Goal: Task Accomplishment & Management: Manage account settings

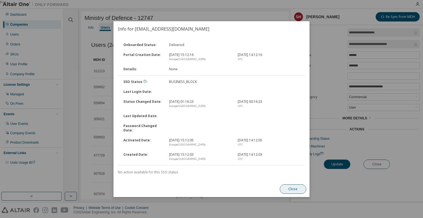
click at [295, 189] on button "Close" at bounding box center [293, 188] width 26 height 9
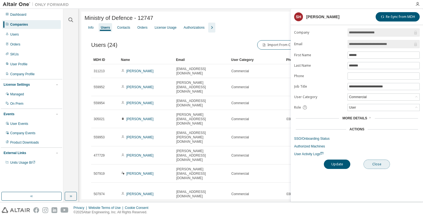
click at [373, 164] on button "Close" at bounding box center [377, 164] width 26 height 9
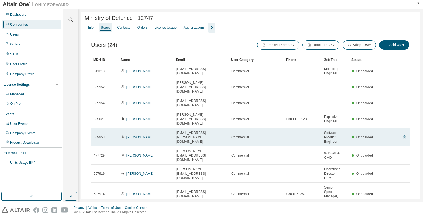
scroll to position [55, 0]
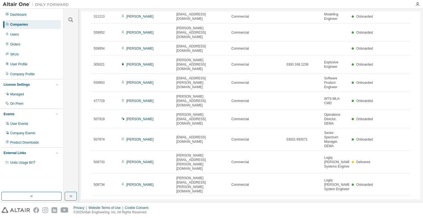
click at [404, 201] on icon "button" at bounding box center [405, 202] width 2 height 3
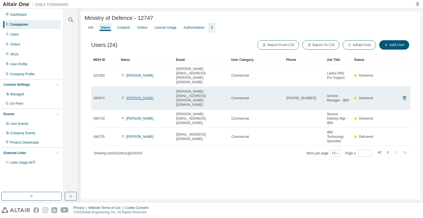
click at [136, 96] on link "[PERSON_NAME]" at bounding box center [140, 98] width 27 height 4
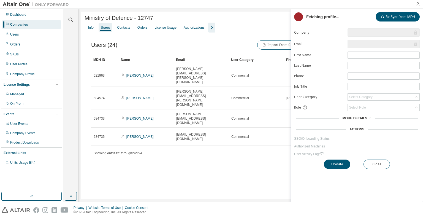
type input "*"
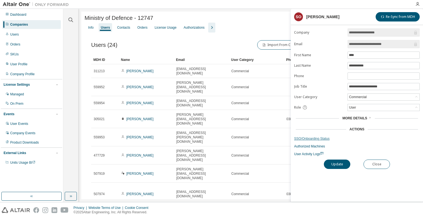
click at [324, 136] on link "SSO/Onboarding Status" at bounding box center [357, 138] width 126 height 4
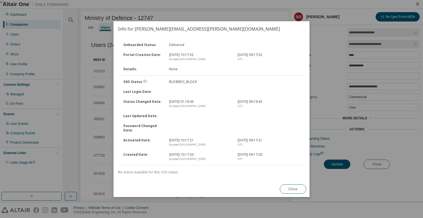
click at [288, 191] on button "Close" at bounding box center [293, 188] width 26 height 9
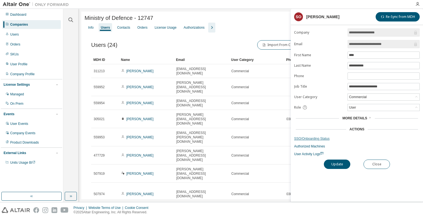
click at [306, 136] on link "SSO/Onboarding Status" at bounding box center [357, 138] width 126 height 4
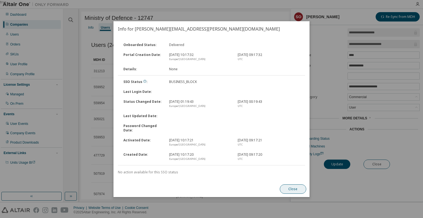
drag, startPoint x: 296, startPoint y: 189, endPoint x: 367, endPoint y: 171, distance: 73.5
click at [297, 189] on button "Close" at bounding box center [293, 188] width 26 height 9
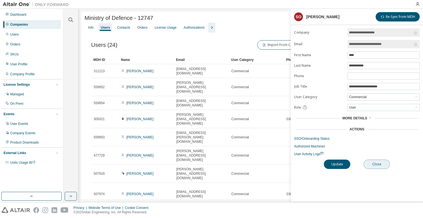
click at [383, 164] on button "Close" at bounding box center [377, 164] width 26 height 9
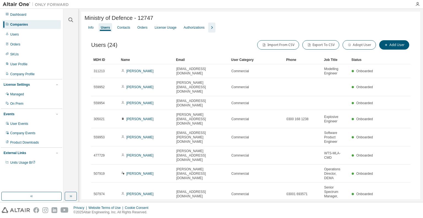
click at [148, 17] on span "Ministry of Defence - 12747" at bounding box center [119, 18] width 69 height 6
copy span "12747"
click at [25, 26] on div "Companies" at bounding box center [19, 24] width 18 height 4
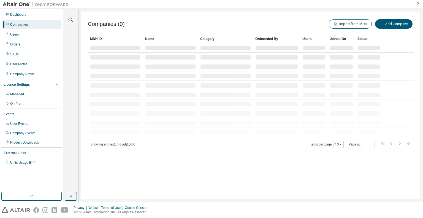
click at [71, 20] on icon "button" at bounding box center [71, 20] width 7 height 7
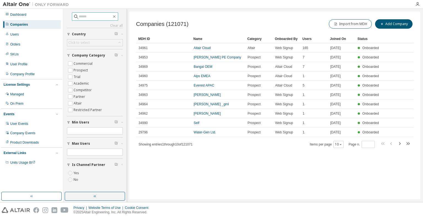
click at [88, 18] on input "text" at bounding box center [95, 17] width 33 height 6
paste input "*****"
type input "*****"
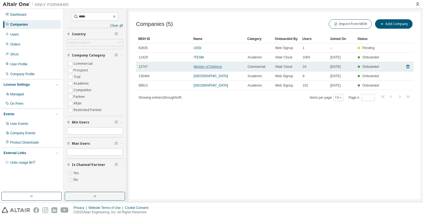
click at [208, 67] on link "Ministry of Defence" at bounding box center [208, 67] width 28 height 4
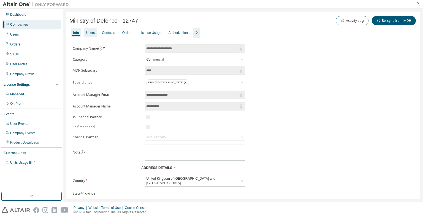
click at [87, 33] on div "Users" at bounding box center [90, 33] width 9 height 4
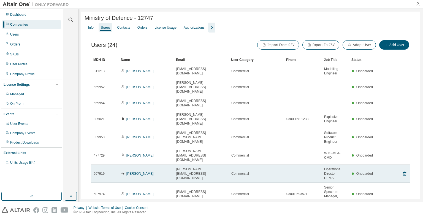
scroll to position [55, 0]
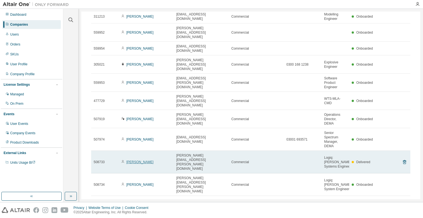
click at [135, 160] on link "[PERSON_NAME]" at bounding box center [140, 162] width 27 height 4
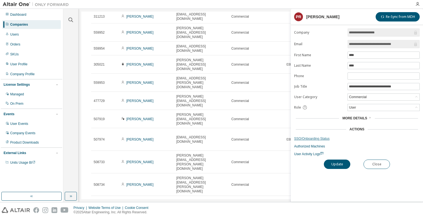
click at [301, 138] on link "SSO/Onboarding Status" at bounding box center [357, 138] width 126 height 4
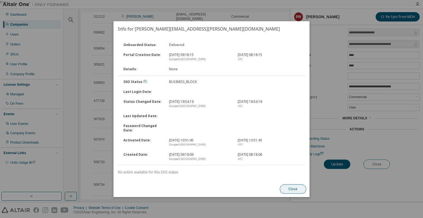
click at [302, 191] on button "Close" at bounding box center [293, 188] width 26 height 9
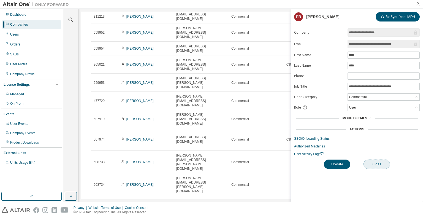
click at [379, 165] on button "Close" at bounding box center [377, 164] width 26 height 9
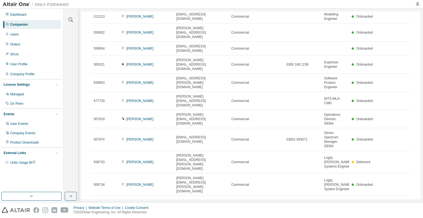
click at [404, 201] on icon "button" at bounding box center [405, 202] width 2 height 3
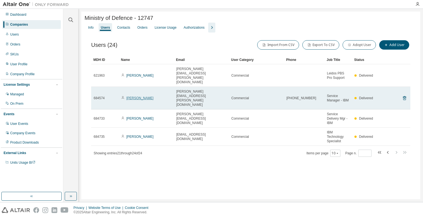
click at [142, 96] on link "[PERSON_NAME]" at bounding box center [140, 98] width 27 height 4
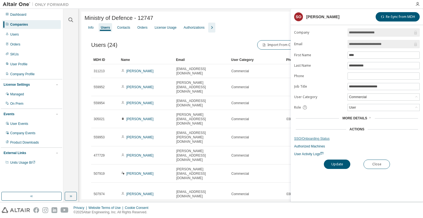
click at [307, 138] on link "SSO/Onboarding Status" at bounding box center [357, 138] width 126 height 4
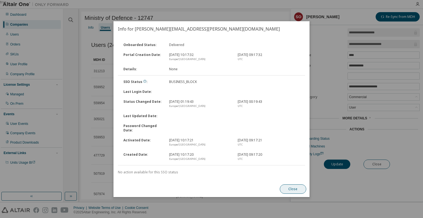
click at [291, 189] on button "Close" at bounding box center [293, 188] width 26 height 9
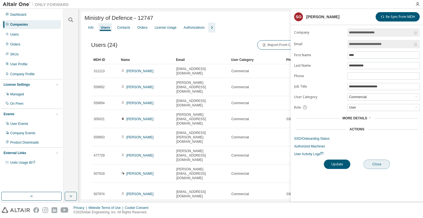
click at [385, 164] on button "Close" at bounding box center [377, 164] width 26 height 9
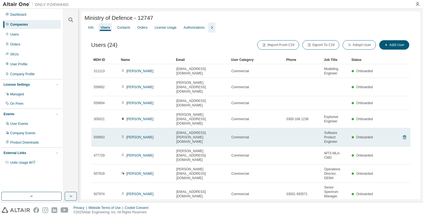
scroll to position [55, 0]
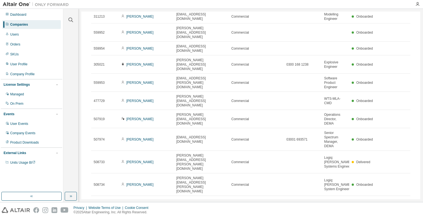
click at [402, 199] on icon "button" at bounding box center [405, 202] width 7 height 7
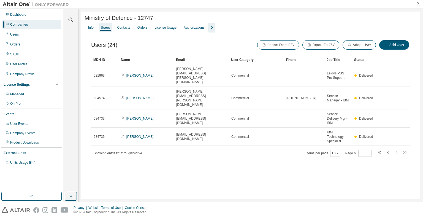
scroll to position [0, 0]
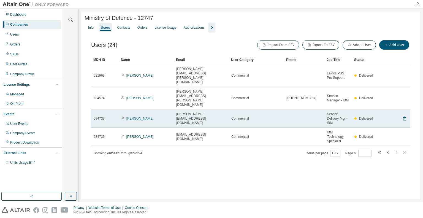
click at [135, 117] on link "[PERSON_NAME]" at bounding box center [140, 119] width 27 height 4
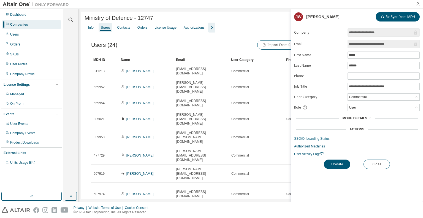
click at [314, 138] on link "SSO/Onboarding Status" at bounding box center [357, 138] width 126 height 4
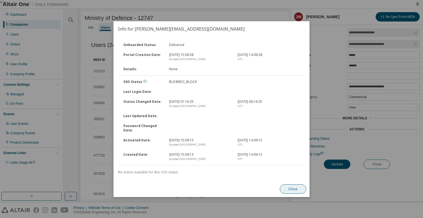
drag, startPoint x: 296, startPoint y: 190, endPoint x: 308, endPoint y: 187, distance: 11.8
click at [296, 190] on button "Close" at bounding box center [293, 188] width 26 height 9
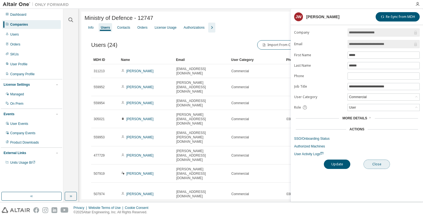
click at [378, 163] on button "Close" at bounding box center [377, 164] width 26 height 9
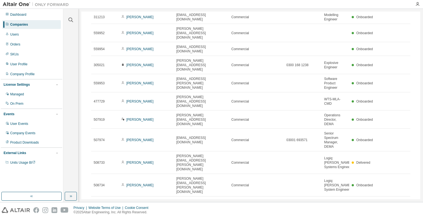
scroll to position [55, 0]
click at [402, 199] on icon "button" at bounding box center [405, 202] width 7 height 7
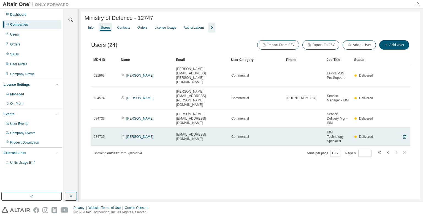
click at [129, 128] on td "[PERSON_NAME]" at bounding box center [146, 137] width 55 height 18
click at [143, 135] on link "[PERSON_NAME]" at bounding box center [140, 137] width 27 height 4
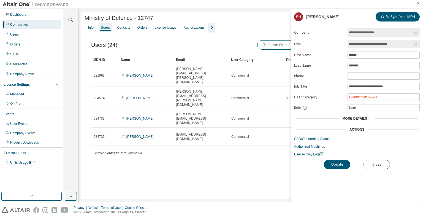
type input "*"
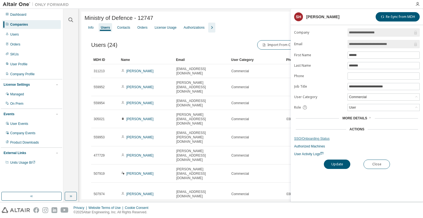
click at [316, 137] on link "SSO/Onboarding Status" at bounding box center [357, 138] width 126 height 4
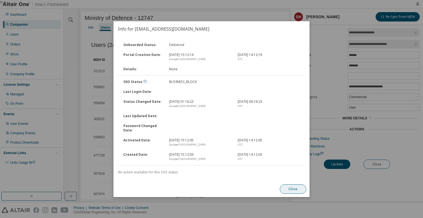
click at [292, 189] on button "Close" at bounding box center [293, 188] width 26 height 9
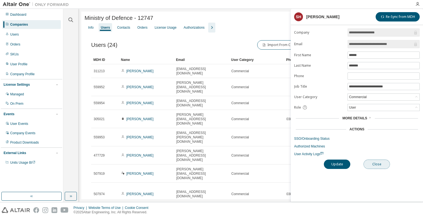
click at [382, 165] on button "Close" at bounding box center [377, 164] width 26 height 9
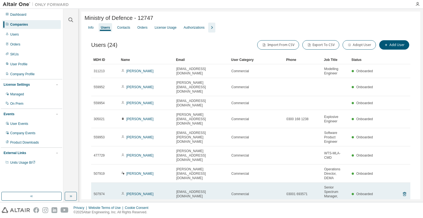
scroll to position [55, 0]
